Goal: Check status: Check status

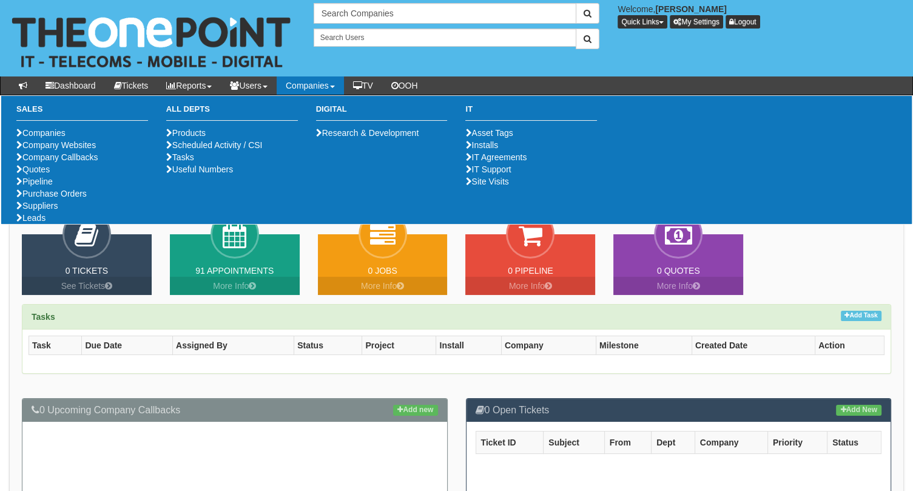
click at [328, 87] on link "Companies" at bounding box center [310, 85] width 67 height 18
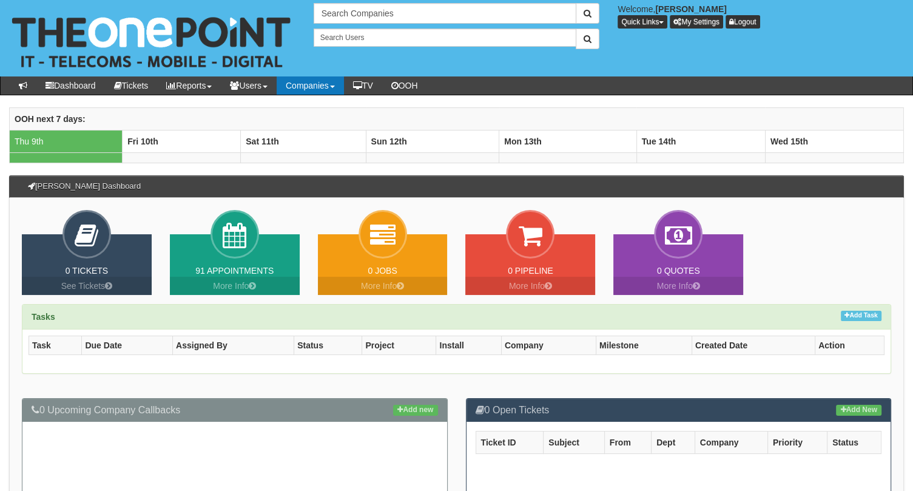
click at [328, 87] on link "Companies" at bounding box center [310, 85] width 67 height 18
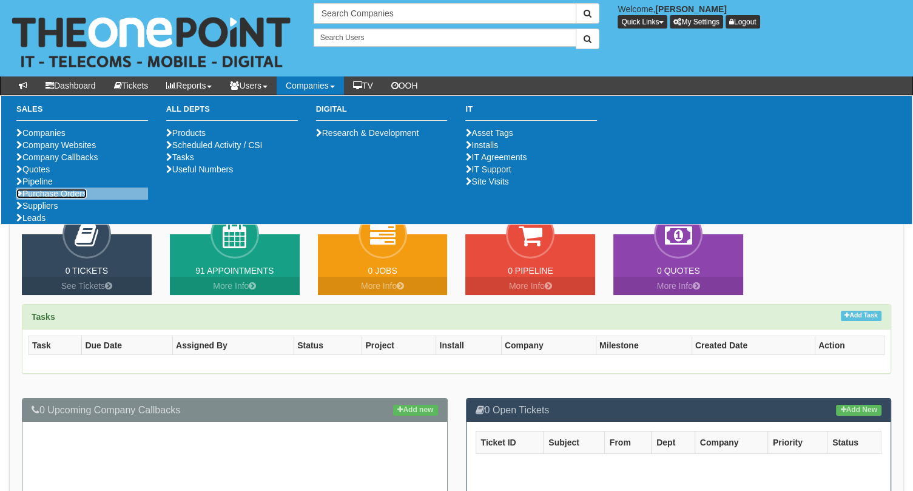
click at [60, 198] on link "Purchase Orders" at bounding box center [51, 194] width 70 height 10
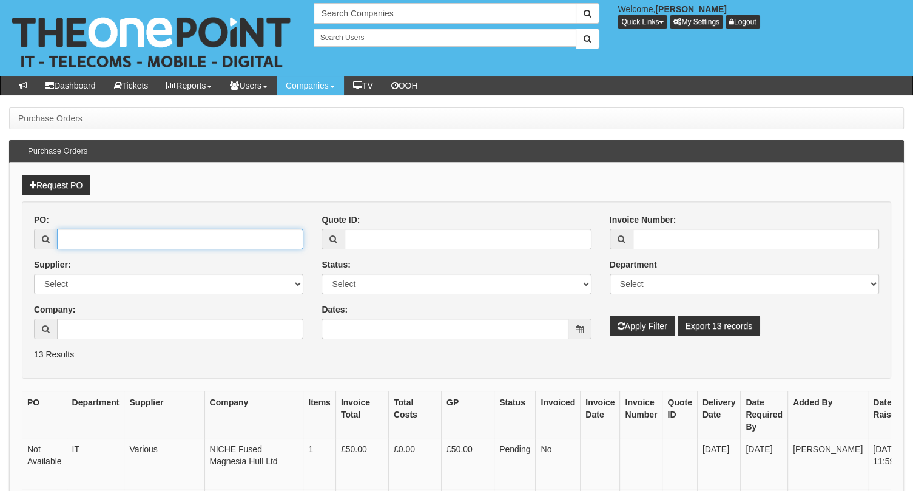
click at [147, 234] on input "PO:" at bounding box center [180, 239] width 246 height 21
paste input "19681"
type input "19681"
click at [632, 329] on button "Apply Filter" at bounding box center [643, 326] width 66 height 21
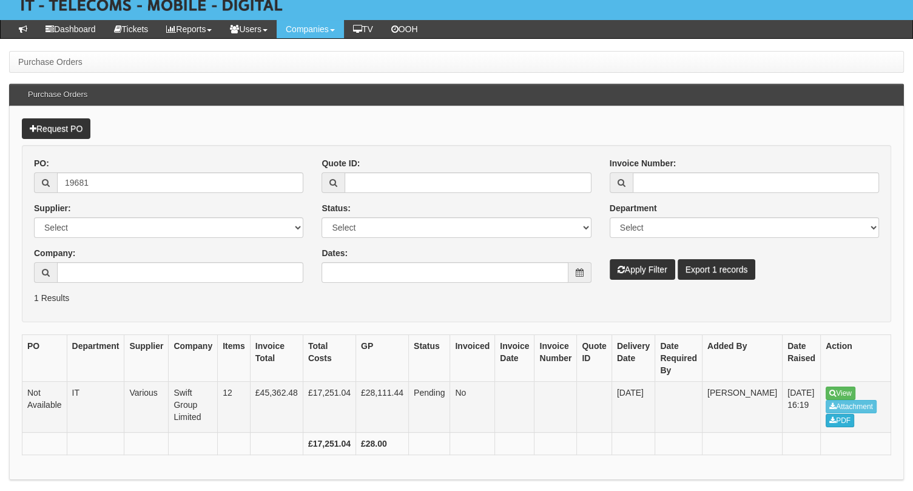
scroll to position [65, 0]
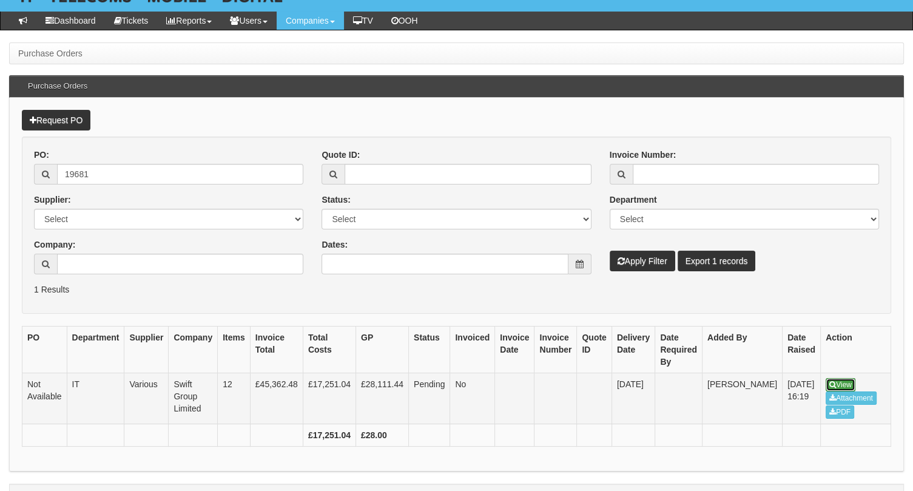
click at [826, 380] on link "View" at bounding box center [841, 384] width 30 height 13
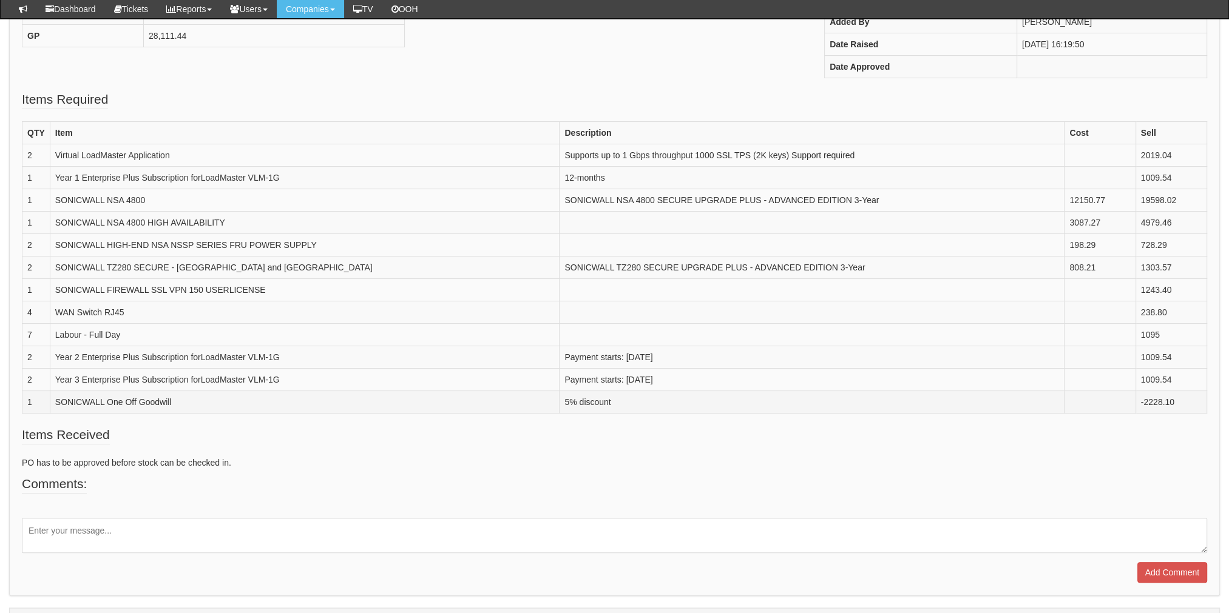
scroll to position [266, 0]
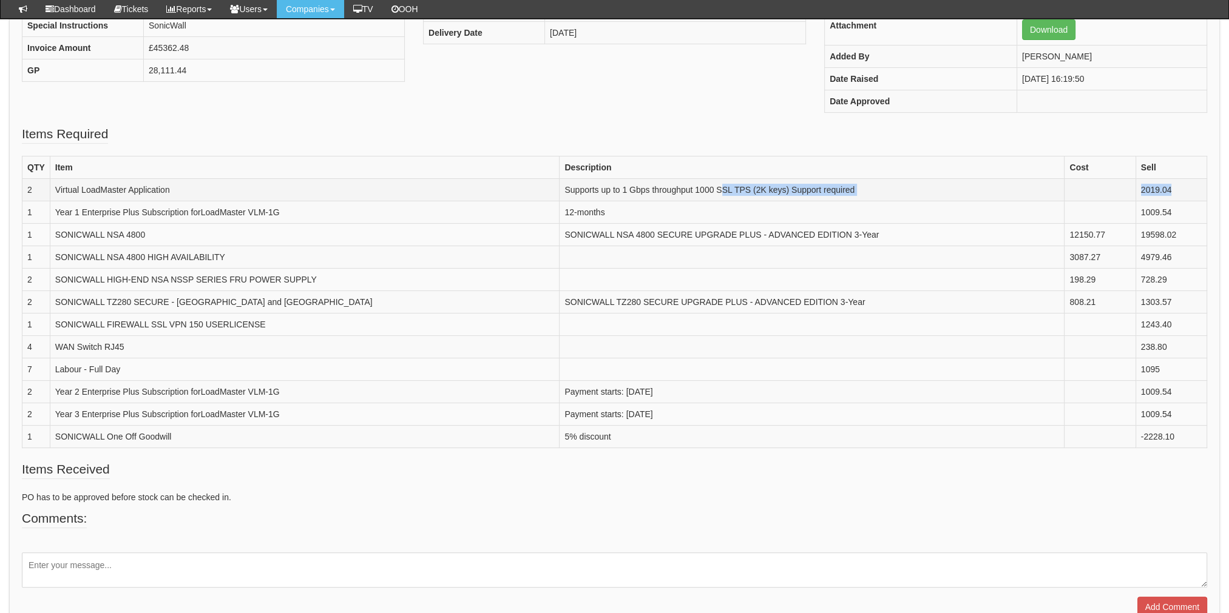
drag, startPoint x: 671, startPoint y: 193, endPoint x: 1177, endPoint y: 180, distance: 506.2
click at [1177, 180] on tr "2 Virtual LoadMaster Application Supports up to 1 Gbps throughput 1000 SSL TPS …" at bounding box center [614, 189] width 1184 height 22
drag, startPoint x: 510, startPoint y: 219, endPoint x: 1163, endPoint y: 207, distance: 653.6
click at [1163, 207] on tr "1 Year 1 Enterprise Plus Subscription forLoadMaster VLM-1G 12-months 1009.54" at bounding box center [614, 212] width 1184 height 22
click at [167, 234] on td "SONICWALL NSA 4800" at bounding box center [305, 234] width 510 height 22
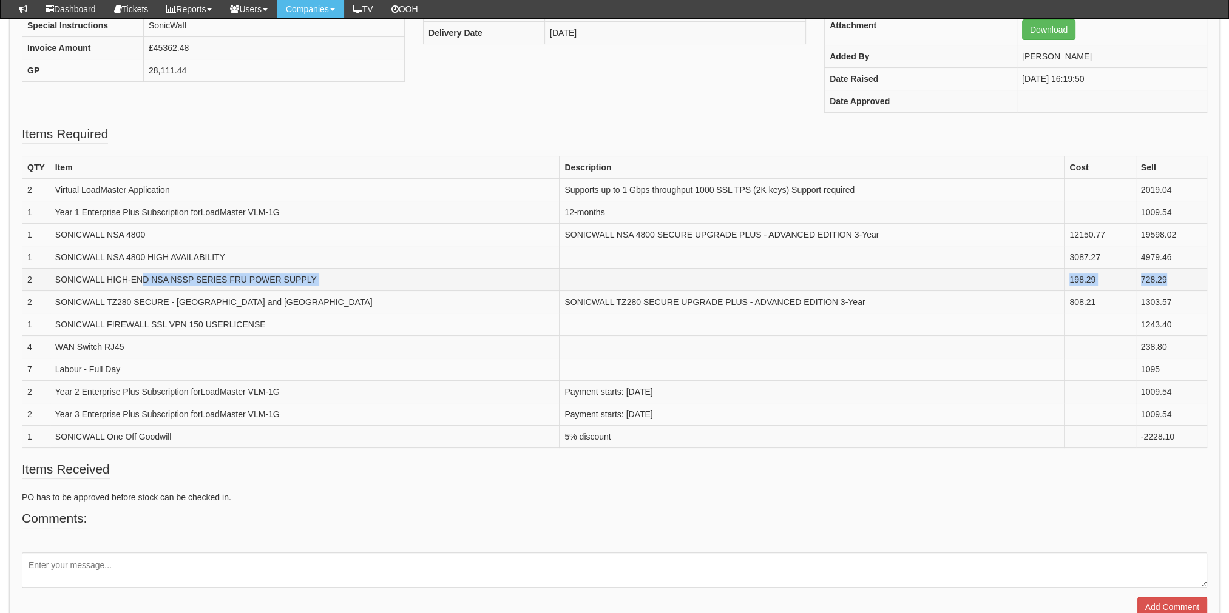
drag, startPoint x: 143, startPoint y: 274, endPoint x: 1162, endPoint y: 285, distance: 1019.5
click at [1162, 285] on tr "2 SONICWALL HIGH-END NSA NSSP SERIES FRU POWER SUPPLY 198.29 728.29" at bounding box center [614, 279] width 1184 height 22
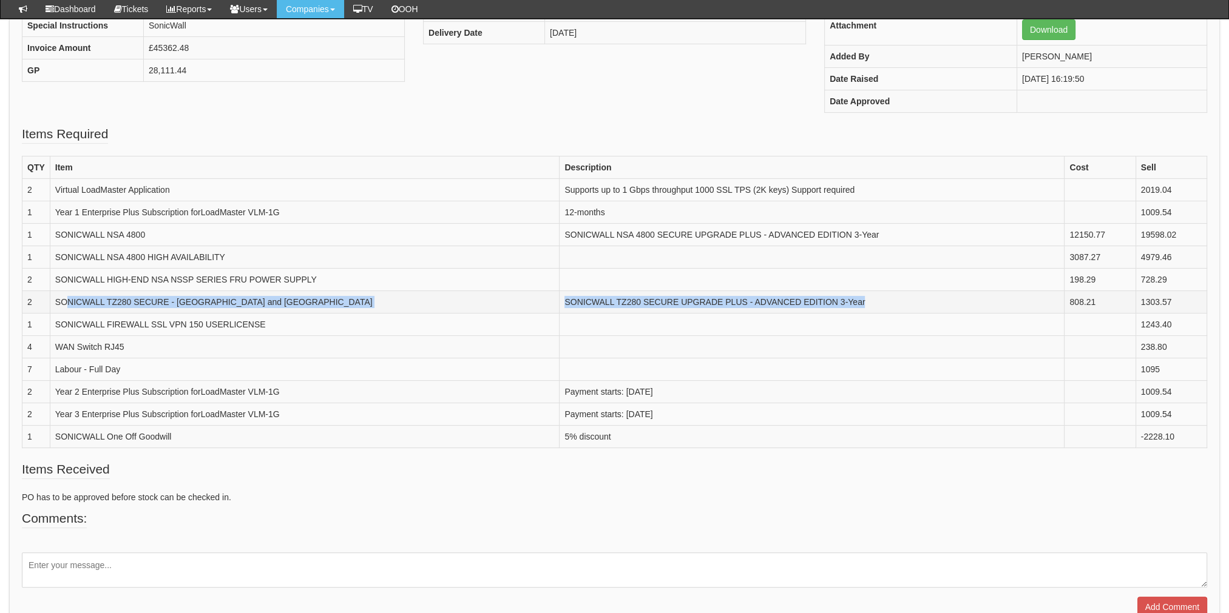
drag, startPoint x: 67, startPoint y: 300, endPoint x: 842, endPoint y: 296, distance: 775.5
click at [842, 296] on tr "2 SONICWALL TZ280 SECURE - Stockport and Livingston SONICWALL TZ280 SECURE UPGR…" at bounding box center [614, 302] width 1184 height 22
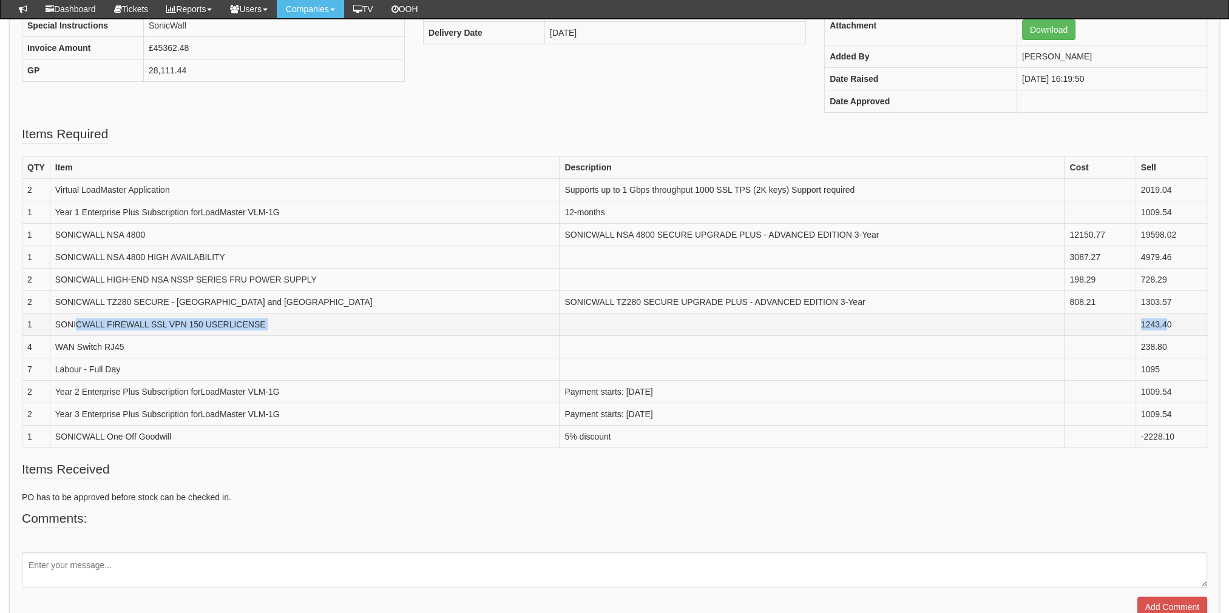
drag, startPoint x: 76, startPoint y: 319, endPoint x: 1163, endPoint y: 322, distance: 1086.2
click at [1163, 322] on tr "1 SONICWALL FIREWALL SSL VPN 150 USERLICENSE 1243.40" at bounding box center [614, 324] width 1184 height 22
drag, startPoint x: 70, startPoint y: 340, endPoint x: 140, endPoint y: 343, distance: 69.2
click at [140, 343] on td "WAN Switch RJ45" at bounding box center [305, 347] width 510 height 22
drag, startPoint x: 140, startPoint y: 343, endPoint x: 121, endPoint y: 374, distance: 35.9
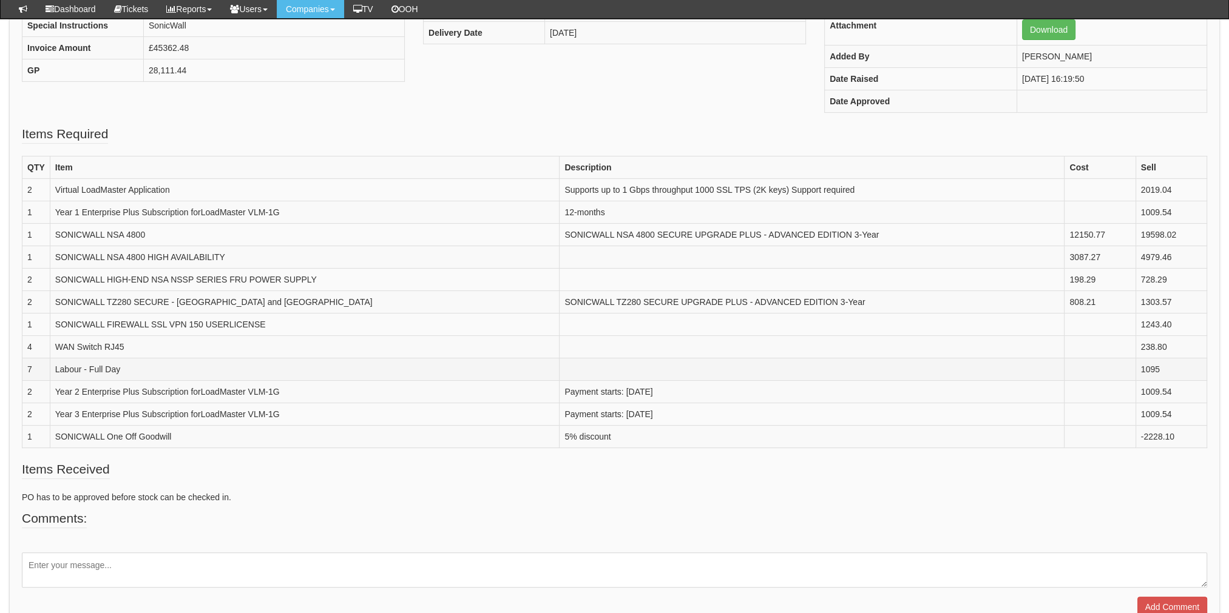
click at [121, 374] on td "Labour - Full Day" at bounding box center [305, 369] width 510 height 22
click at [137, 397] on td "Year 2 Enterprise Plus Subscription forLoadMaster VLM-1G" at bounding box center [305, 391] width 510 height 22
drag, startPoint x: 137, startPoint y: 397, endPoint x: 129, endPoint y: 411, distance: 16.0
click at [129, 411] on tbody "QTY Item Description Cost Sell 2 Virtual LoadMaster Application Supports up to …" at bounding box center [614, 302] width 1184 height 292
drag, startPoint x: 28, startPoint y: 183, endPoint x: 664, endPoint y: 414, distance: 677.2
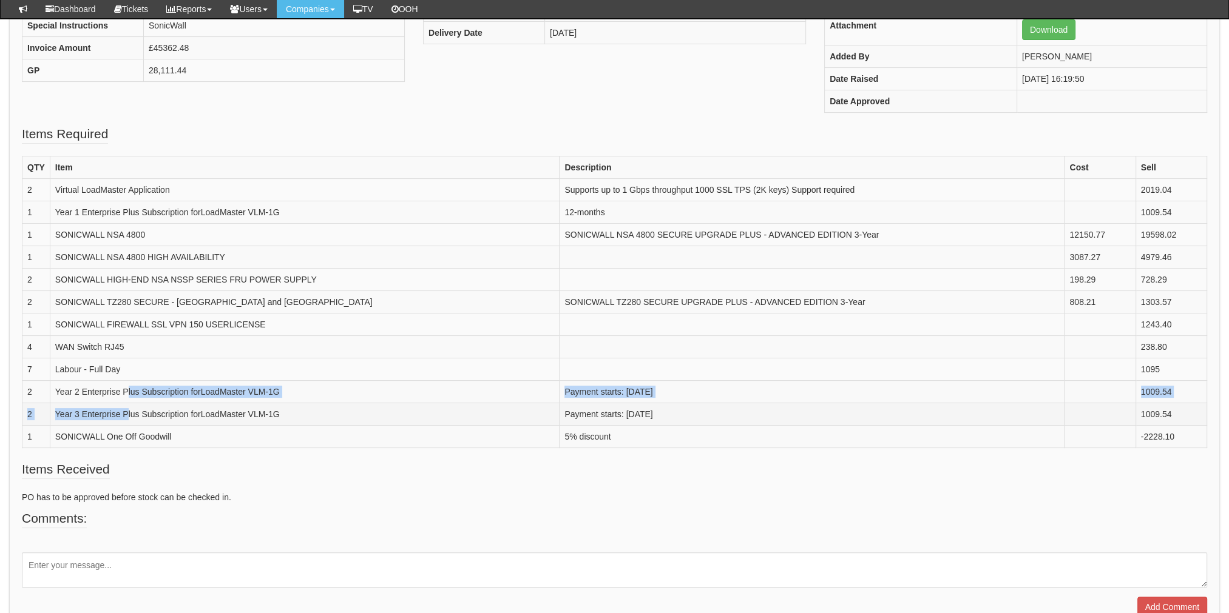
click at [664, 414] on tbody "QTY Item Description Cost Sell 2 Virtual LoadMaster Application Supports up to …" at bounding box center [614, 302] width 1184 height 292
click at [644, 212] on td "12-months" at bounding box center [811, 212] width 505 height 22
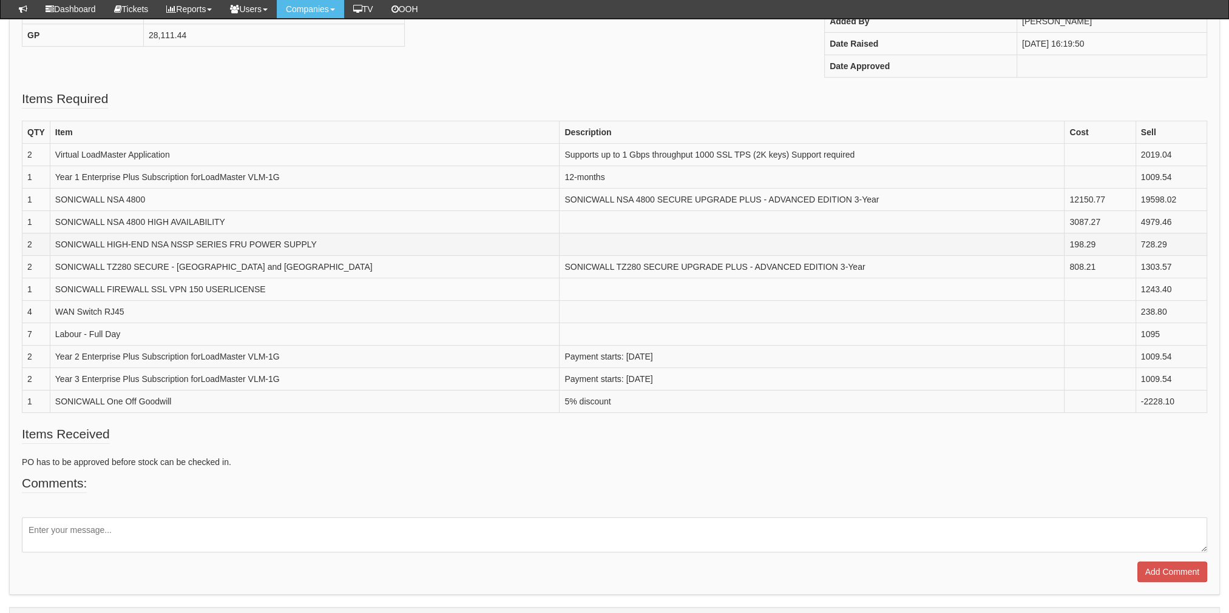
scroll to position [326, 0]
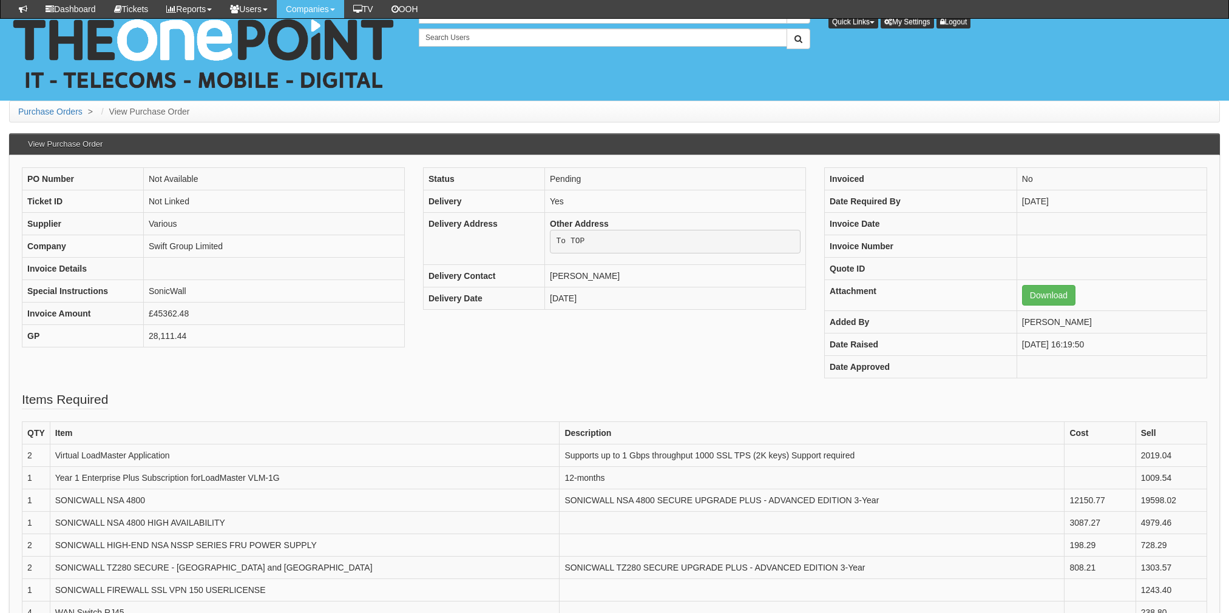
scroll to position [182, 0]
